Goal: Task Accomplishment & Management: Complete application form

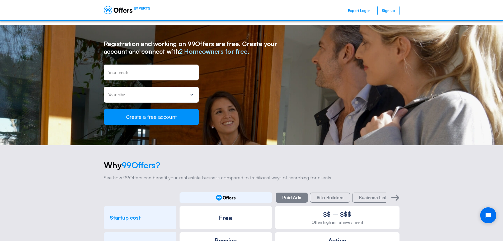
scroll to position [475, 0]
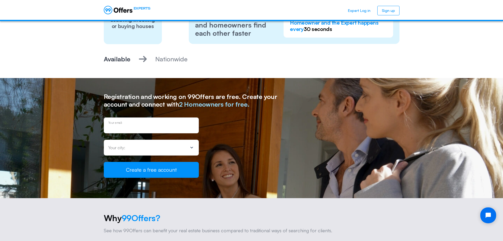
click at [159, 124] on input "email" at bounding box center [151, 127] width 86 height 6
type input "[EMAIL_ADDRESS][DOMAIN_NAME]"
click at [144, 145] on div "Your city:" at bounding box center [148, 147] width 80 height 5
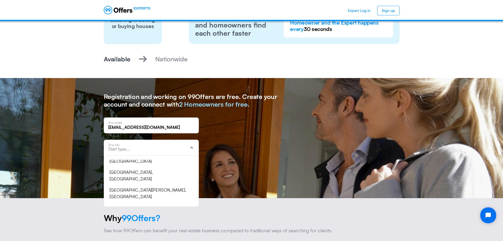
scroll to position [142, 0]
click at [127, 144] on div "Your city:" at bounding box center [151, 147] width 95 height 16
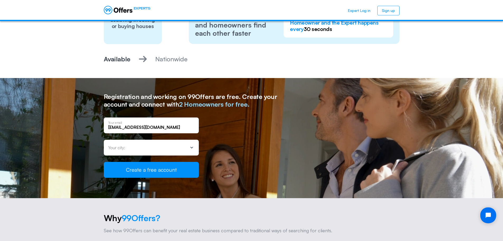
click at [127, 143] on div "Your city:" at bounding box center [151, 147] width 95 height 16
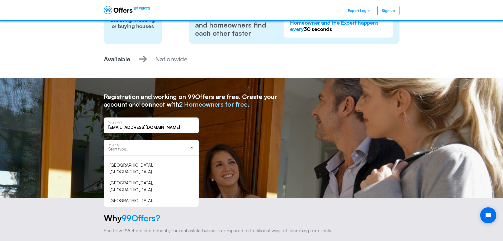
click at [108, 141] on div "Your city:" at bounding box center [151, 147] width 95 height 16
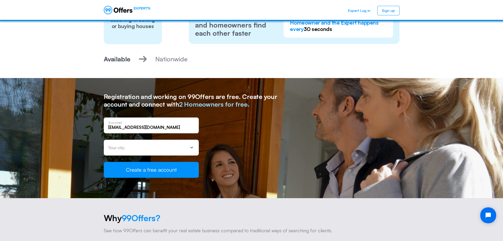
click at [112, 145] on p "Your city:" at bounding box center [116, 147] width 17 height 4
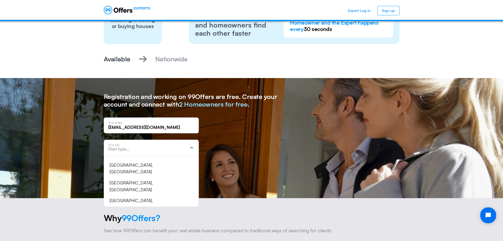
click at [112, 146] on input "text" at bounding box center [148, 148] width 80 height 5
type input "d"
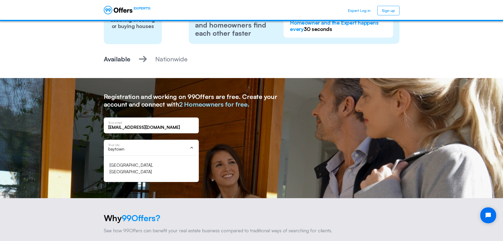
type input "baytown"
click at [126, 162] on div "[GEOGRAPHIC_DATA], [GEOGRAPHIC_DATA]" at bounding box center [148, 168] width 77 height 13
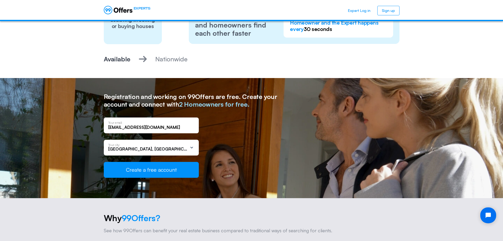
click at [134, 164] on button "Create a free account" at bounding box center [151, 170] width 95 height 16
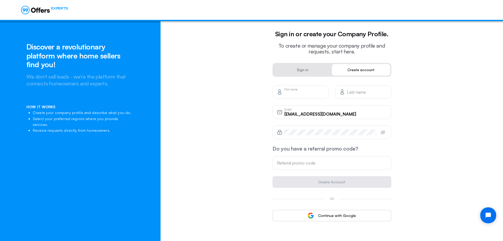
click at [292, 90] on div "First name" at bounding box center [305, 92] width 40 height 6
type input "[PERSON_NAME]"
click at [385, 132] on icon "button" at bounding box center [382, 131] width 5 height 5
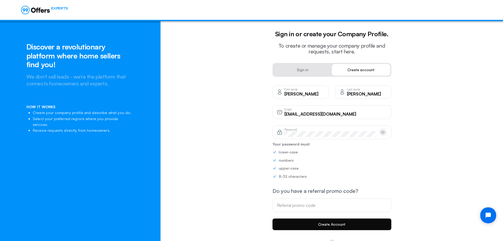
click at [328, 222] on button "Create Account" at bounding box center [332, 224] width 119 height 12
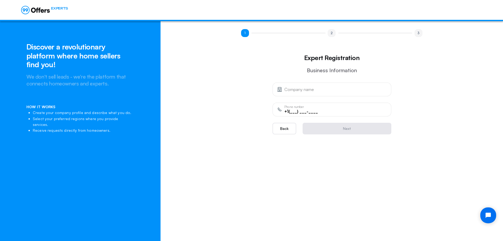
click at [291, 109] on input "+1(___) ___-____" at bounding box center [336, 111] width 102 height 6
click at [288, 90] on input "text" at bounding box center [336, 89] width 102 height 6
type input "NA"
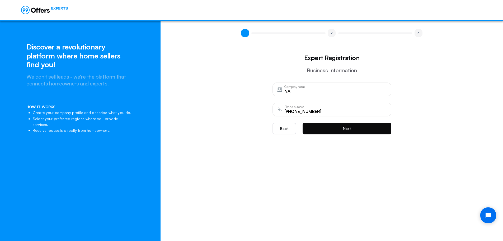
type input "[PHONE_NUMBER]"
click at [350, 129] on button "Next" at bounding box center [347, 129] width 89 height 12
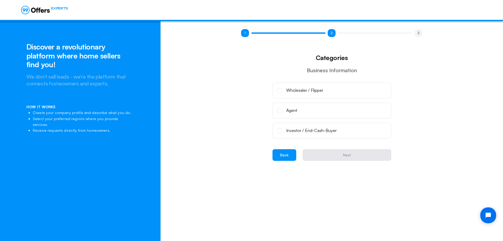
click at [282, 156] on button "Back" at bounding box center [285, 155] width 24 height 12
